Goal: Find specific page/section

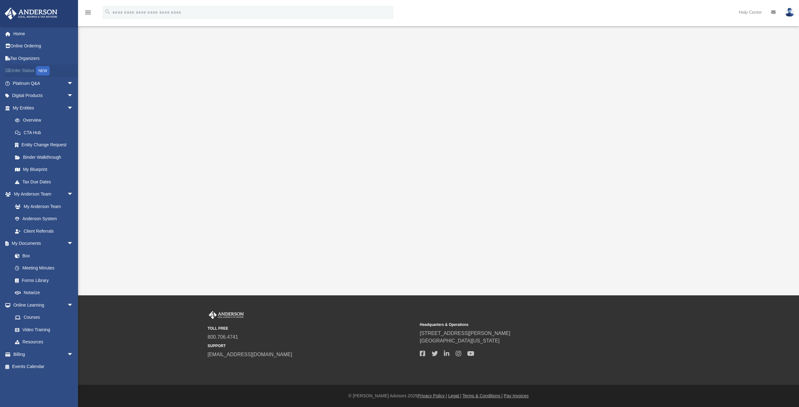
click at [55, 73] on link "Order Status NEW" at bounding box center [43, 71] width 78 height 13
click at [30, 256] on link "Box" at bounding box center [46, 256] width 74 height 12
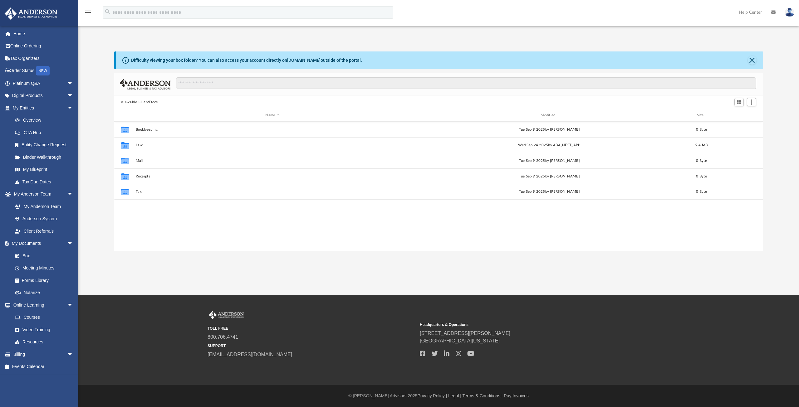
scroll to position [137, 644]
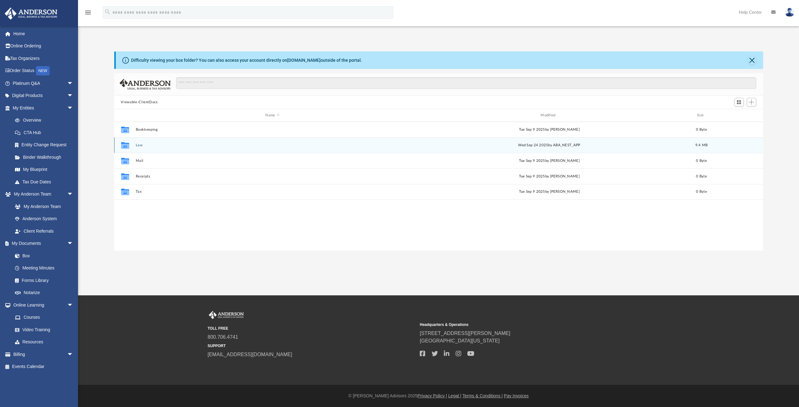
click at [140, 147] on button "Law" at bounding box center [272, 145] width 274 height 4
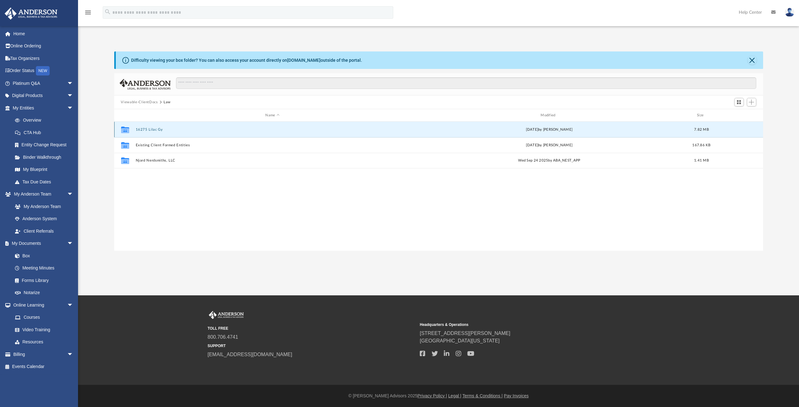
click at [152, 130] on button "16275 Lilac Gy" at bounding box center [272, 130] width 274 height 4
